Goal: Transaction & Acquisition: Download file/media

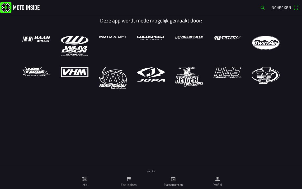
click at [173, 178] on icon "calendar" at bounding box center [173, 179] width 4 height 4
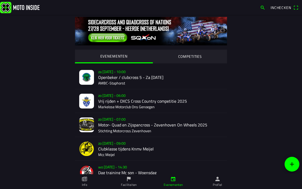
click at [131, 177] on icon "flag" at bounding box center [129, 179] width 6 height 6
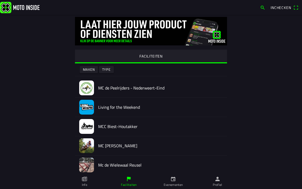
click at [26, 6] on img at bounding box center [20, 7] width 40 height 11
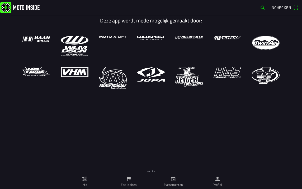
click at [219, 179] on icon "person" at bounding box center [218, 179] width 6 height 6
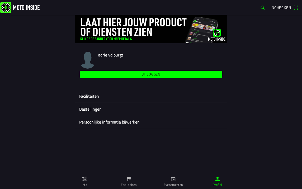
click at [95, 96] on ion-label "Faciliteiten" at bounding box center [151, 96] width 144 height 6
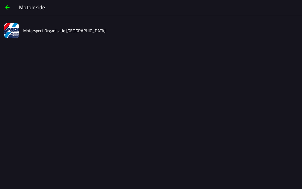
drag, startPoint x: 42, startPoint y: 30, endPoint x: 44, endPoint y: 31, distance: 3.0
click at [0, 0] on slot "Motorsport Organisatie [GEOGRAPHIC_DATA]" at bounding box center [0, 0] width 0 height 0
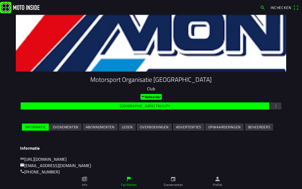
click at [274, 103] on span "button" at bounding box center [276, 106] width 5 height 7
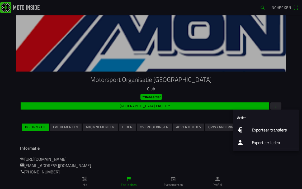
click at [259, 132] on ion-label "Exporteer transfers" at bounding box center [273, 130] width 43 height 6
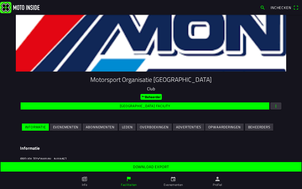
click at [0, 0] on slot "Download export" at bounding box center [0, 0] width 0 height 0
